Goal: Task Accomplishment & Management: Use online tool/utility

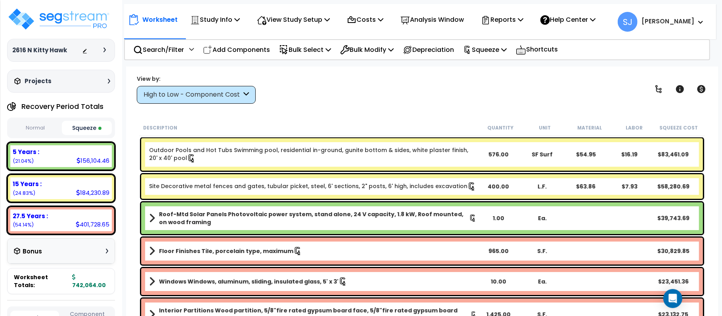
click at [587, 94] on div "View by: High to Low - Component Cost High to Low - Component Cost" at bounding box center [422, 89] width 576 height 29
click at [722, 113] on body "We are Building your Study. So please grab a coffee and let us do the heavy lif…" at bounding box center [361, 193] width 722 height 316
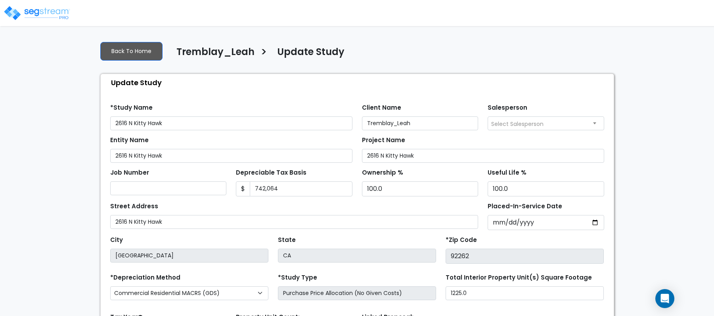
select select "2018"
drag, startPoint x: 296, startPoint y: 184, endPoint x: 189, endPoint y: 187, distance: 107.1
click at [189, 187] on div "Job Number Depreciable Tax Basis $ 742,064 Ownership % 100.0" at bounding box center [357, 180] width 504 height 34
type input "661,653"
click at [681, 171] on div "We are Building your Study. So please grab a coffee and let us do the heavy lif…" at bounding box center [357, 220] width 714 height 371
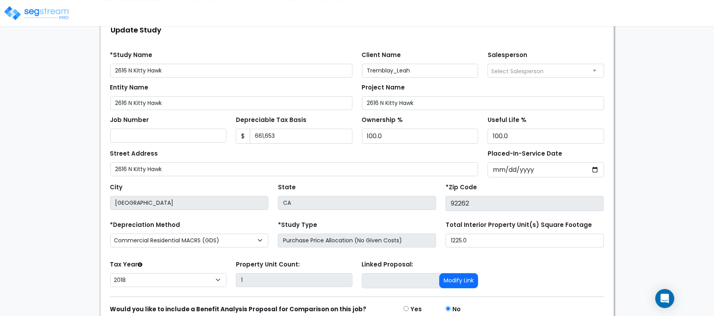
scroll to position [91, 0]
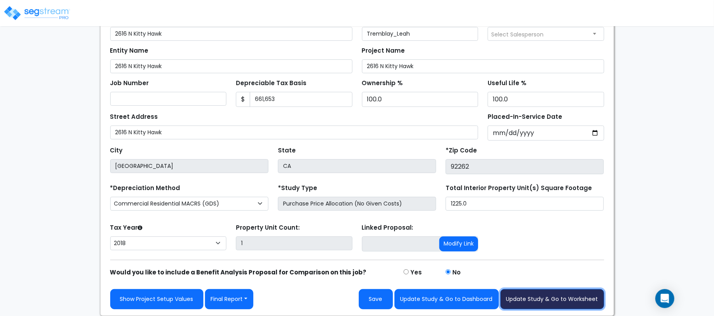
click at [590, 303] on button "Update Study & Go to Worksheet" at bounding box center [552, 299] width 104 height 20
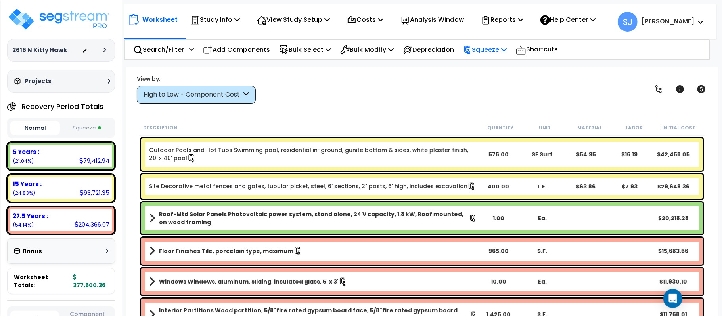
click at [502, 53] on p "Squeeze" at bounding box center [485, 49] width 44 height 11
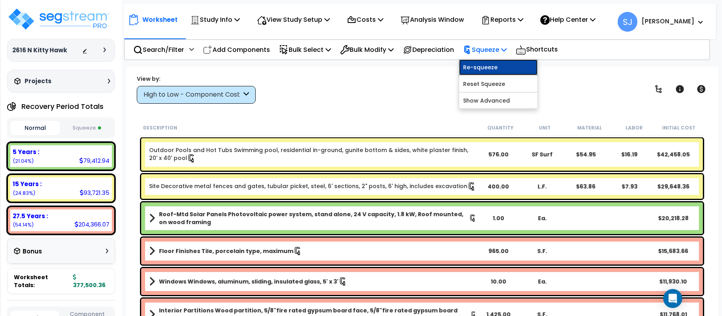
click at [497, 69] on link "Re-squeeze" at bounding box center [498, 67] width 79 height 16
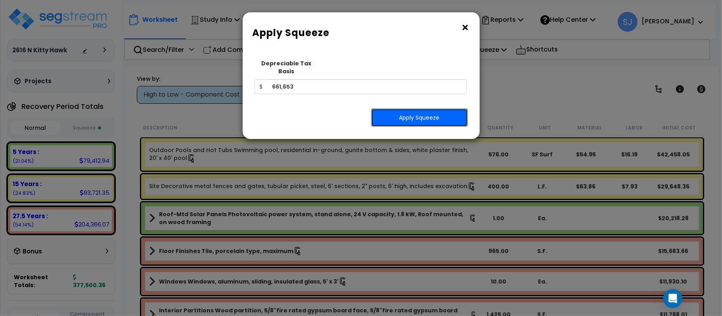
click at [422, 110] on button "Apply Squeeze" at bounding box center [419, 118] width 97 height 18
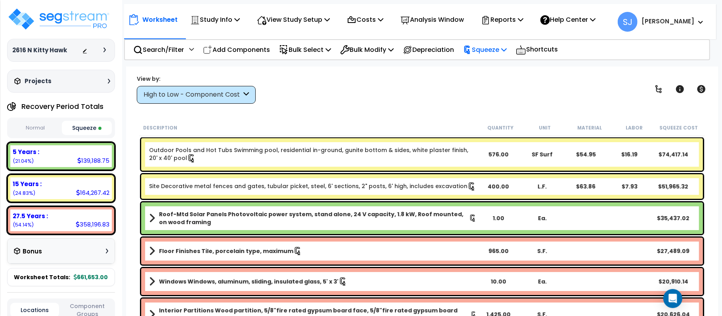
click at [506, 56] on div "Squeeze" at bounding box center [485, 49] width 44 height 19
click at [523, 22] on p "Reports" at bounding box center [502, 19] width 42 height 11
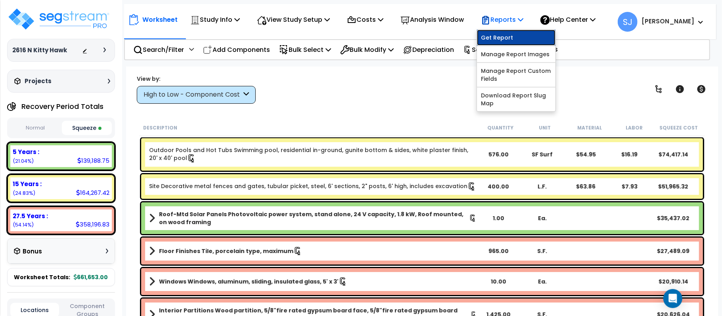
click at [520, 37] on link "Get Report" at bounding box center [516, 38] width 79 height 16
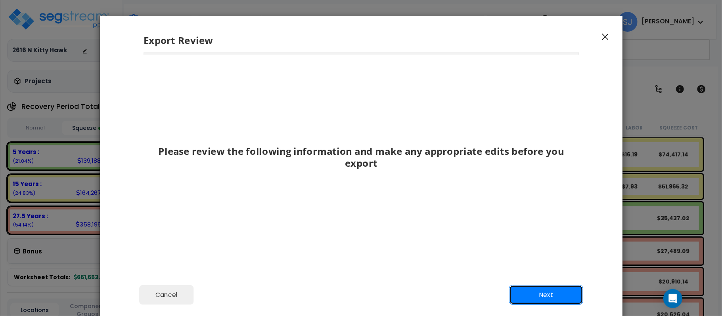
click at [537, 296] on button "Next" at bounding box center [546, 295] width 74 height 20
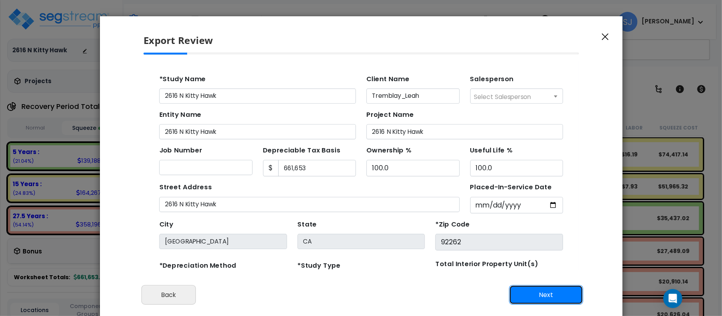
click at [537, 296] on button "Next" at bounding box center [546, 295] width 74 height 20
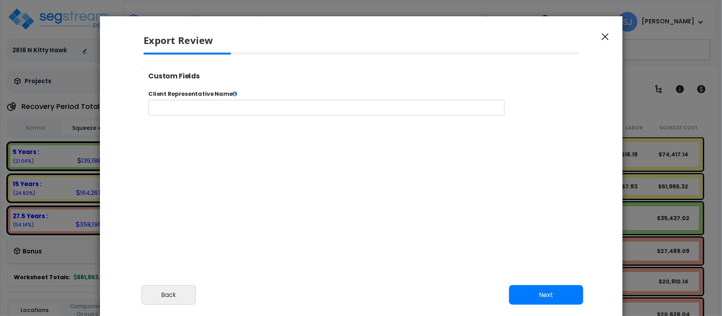
select select "2018"
click at [352, 118] on input "text" at bounding box center [351, 113] width 405 height 18
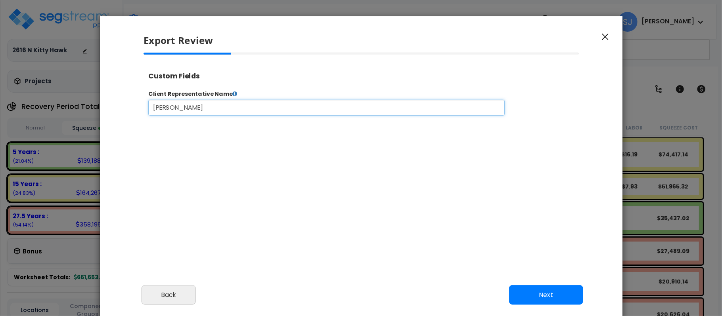
type input "Steve Johnson"
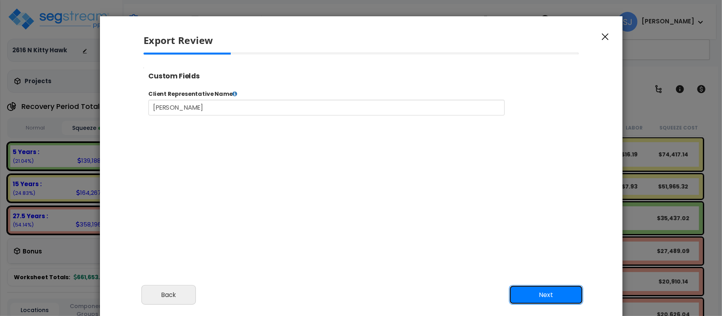
click at [563, 292] on button "Next" at bounding box center [546, 295] width 74 height 20
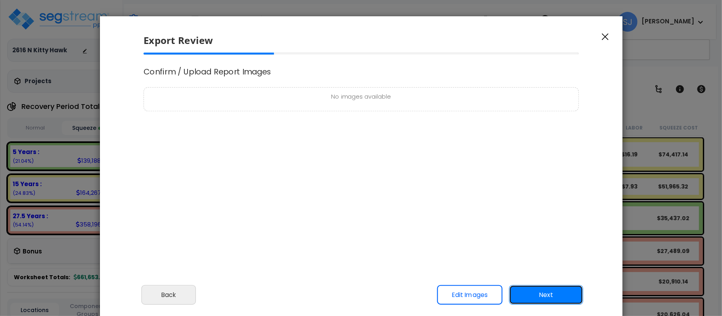
scroll to position [0, 0]
click at [568, 286] on button "Next" at bounding box center [546, 295] width 74 height 20
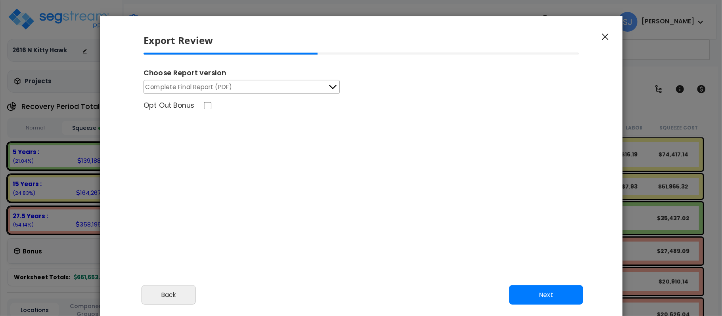
click at [293, 89] on button "Complete Final Report (PDF)" at bounding box center [242, 87] width 196 height 14
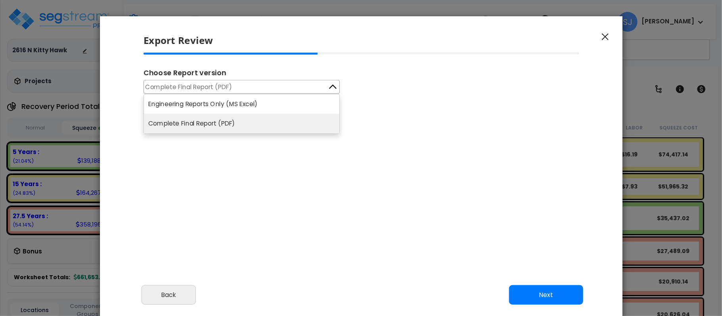
drag, startPoint x: 287, startPoint y: 109, endPoint x: 286, endPoint y: 105, distance: 4.4
click at [286, 105] on li "Engineering Reports Only (MS Excel)" at bounding box center [241, 103] width 195 height 19
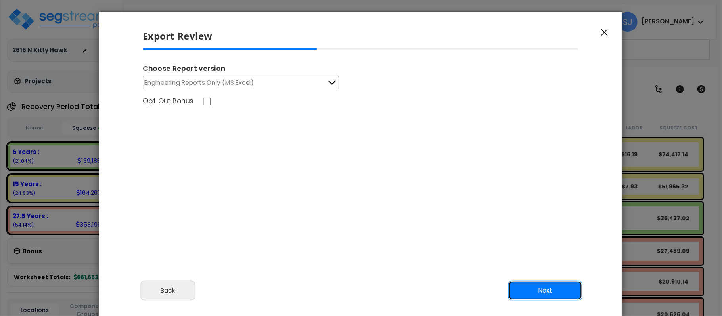
click at [531, 291] on button "Next" at bounding box center [545, 291] width 74 height 20
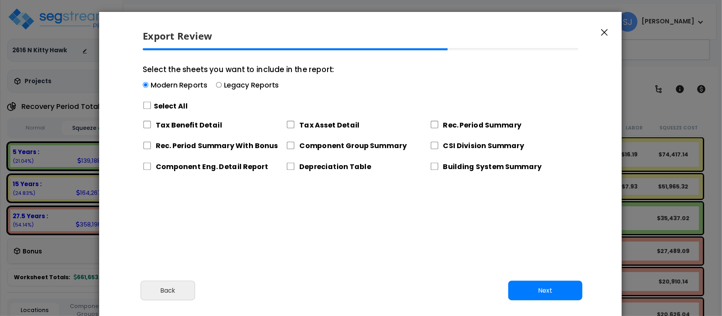
click at [235, 90] on label "Legacy Reports" at bounding box center [251, 85] width 55 height 10
click at [222, 88] on input "Select the sheets you want to include in the report: Modern Reports Legacy Repo…" at bounding box center [219, 85] width 6 height 6
radio input "true"
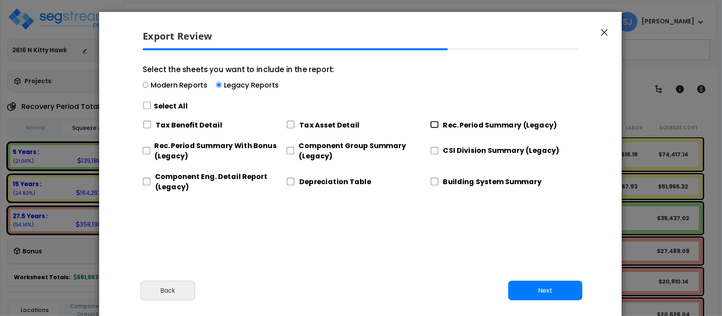
click at [433, 125] on input "Rec. Period Summary (Legacy)" at bounding box center [434, 125] width 9 height 8
checkbox input "true"
click at [144, 149] on input "Rec. Period Summary With Bonus (Legacy)" at bounding box center [146, 151] width 7 height 8
checkbox input "true"
click at [289, 153] on input "Component Group Summary (Legacy)" at bounding box center [291, 151] width 8 height 8
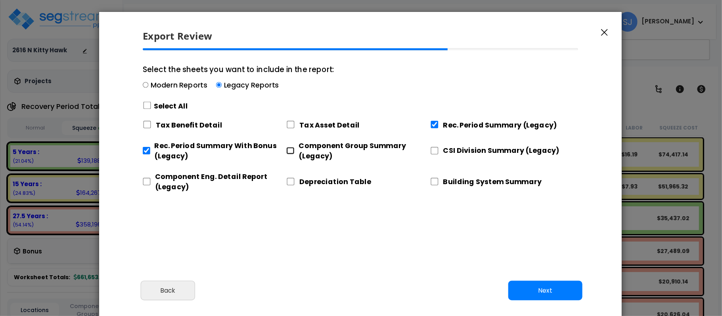
checkbox input "true"
click at [433, 152] on input "CSI Division Summary (Legacy)" at bounding box center [434, 151] width 9 height 8
checkbox input "true"
click at [147, 181] on input "Component Eng. Detail Report (Legacy)" at bounding box center [147, 182] width 8 height 8
checkbox input "true"
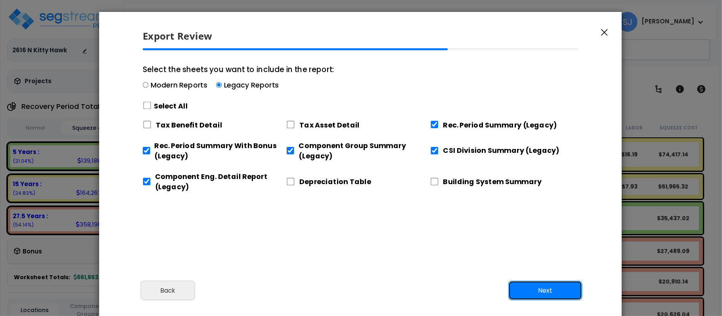
click at [522, 289] on button "Next" at bounding box center [545, 291] width 74 height 20
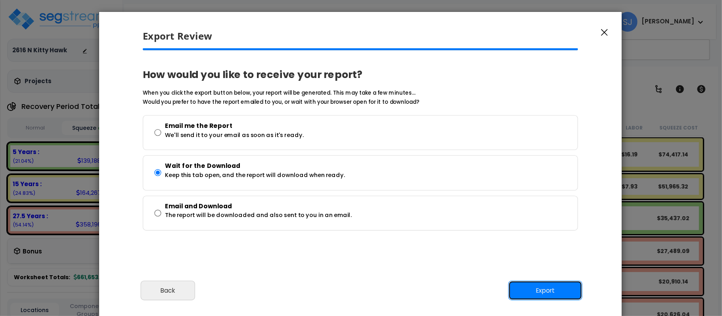
click at [557, 286] on button "Export" at bounding box center [545, 291] width 74 height 20
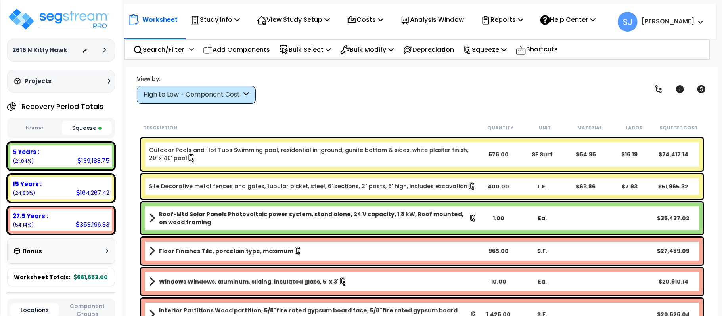
click at [99, 159] on div "139,188.75" at bounding box center [93, 161] width 32 height 8
copy div "139,188.75"
click at [94, 196] on div "164,267.42" at bounding box center [92, 193] width 33 height 8
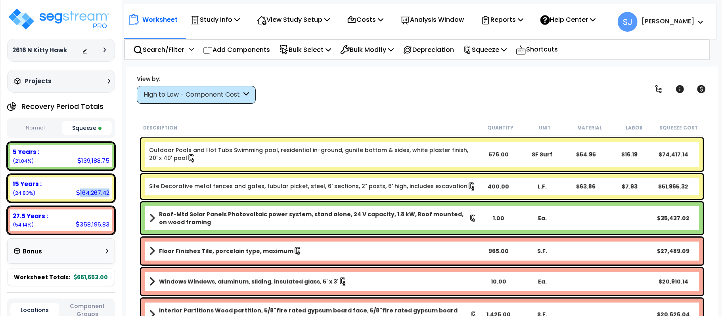
copy div "164,267.42"
click at [96, 227] on div "358,196.83" at bounding box center [93, 224] width 34 height 8
click at [96, 226] on div "358,196.83" at bounding box center [93, 224] width 34 height 8
copy div "358,196.83"
click at [25, 160] on small "(21.04%)" at bounding box center [23, 161] width 21 height 7
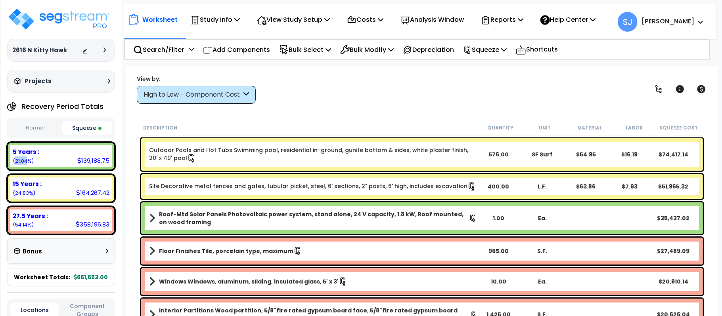
click at [25, 160] on small "(21.04%)" at bounding box center [23, 161] width 21 height 7
copy small "21.04"
click at [23, 192] on small "(24.83%)" at bounding box center [24, 193] width 23 height 7
click at [94, 165] on div "139,188.75" at bounding box center [93, 161] width 32 height 8
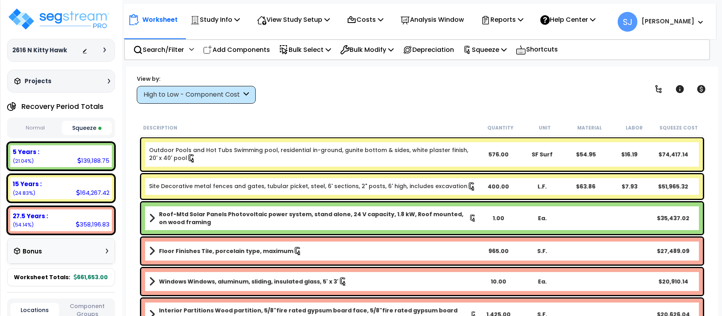
click at [97, 157] on div "139,188.75" at bounding box center [93, 161] width 32 height 8
copy div "139,188.75"
click at [85, 189] on div "164,267.42" at bounding box center [92, 193] width 33 height 8
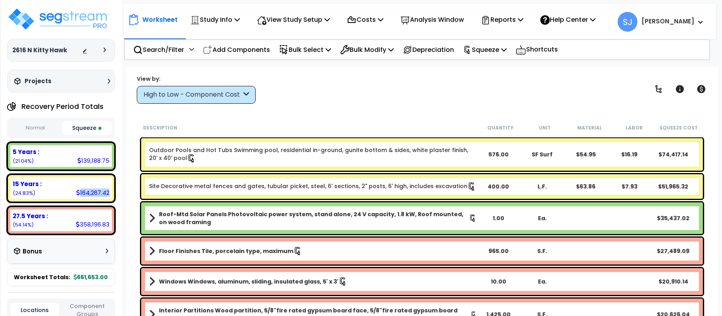
copy div "164,267.42"
click at [91, 222] on div "358,196.83" at bounding box center [93, 224] width 34 height 8
copy div "358,196.83"
